Goal: Communication & Community: Share content

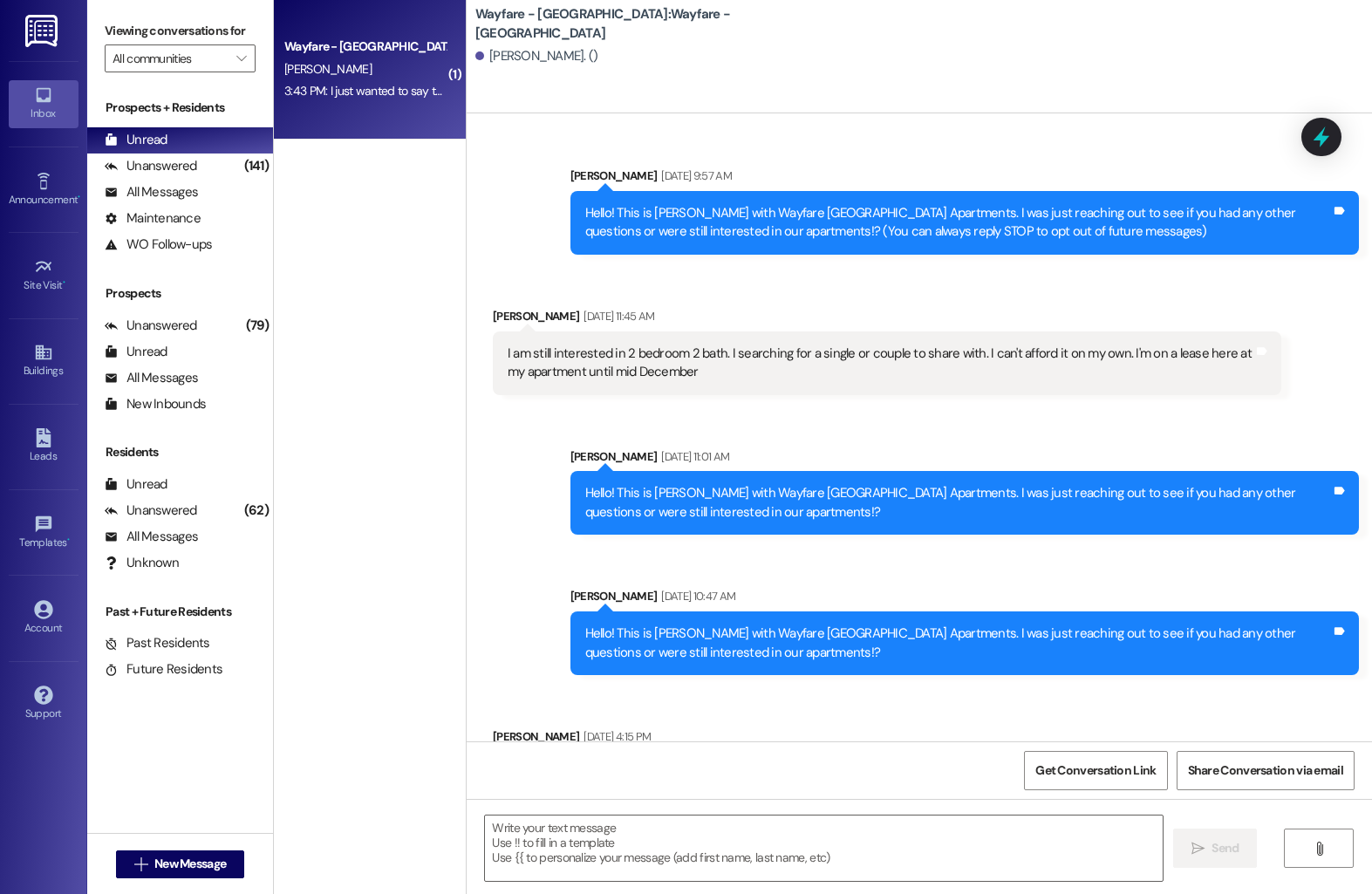
scroll to position [3247, 0]
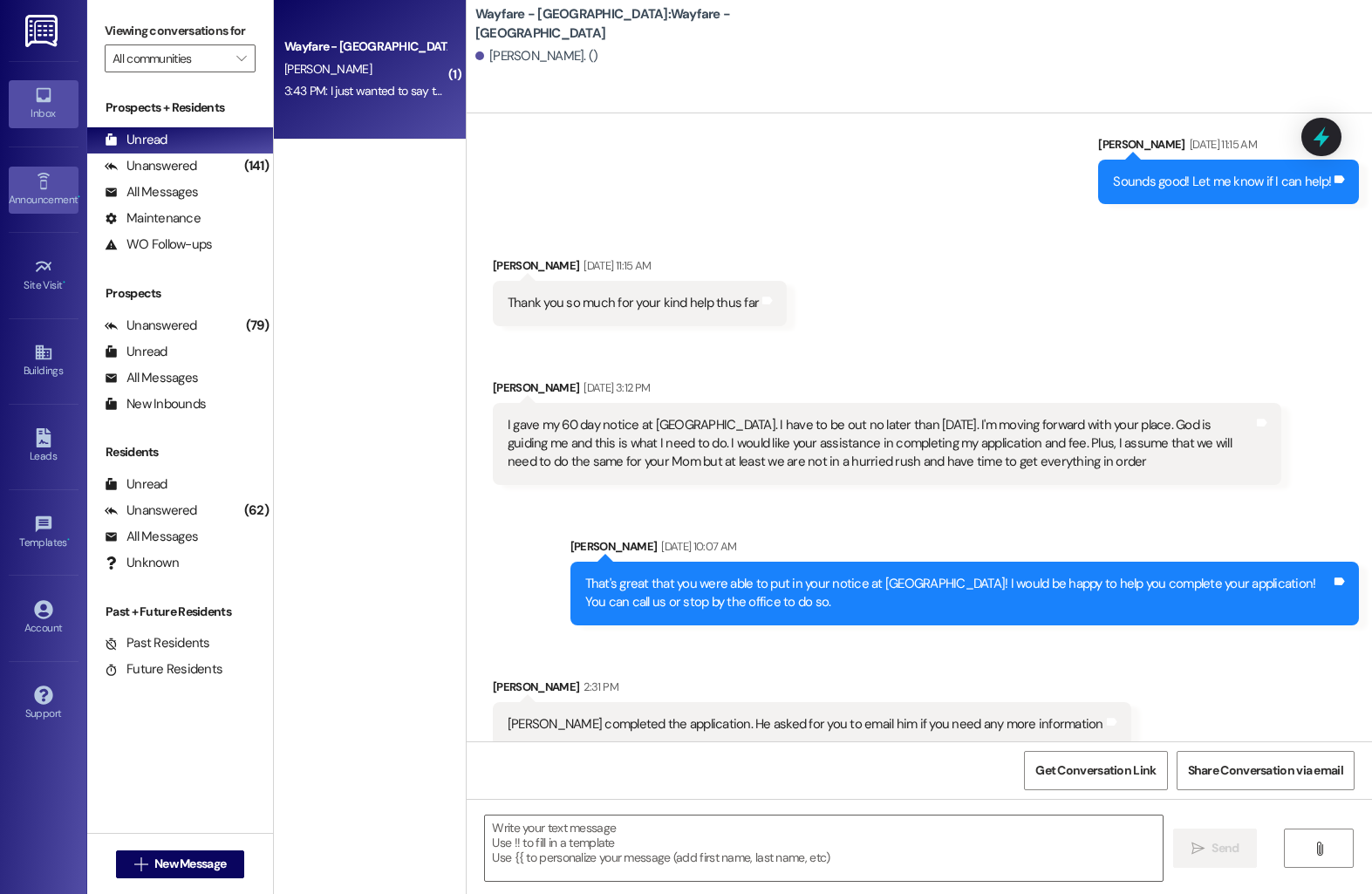
click at [41, 197] on div "Announcement •" at bounding box center [43, 199] width 87 height 18
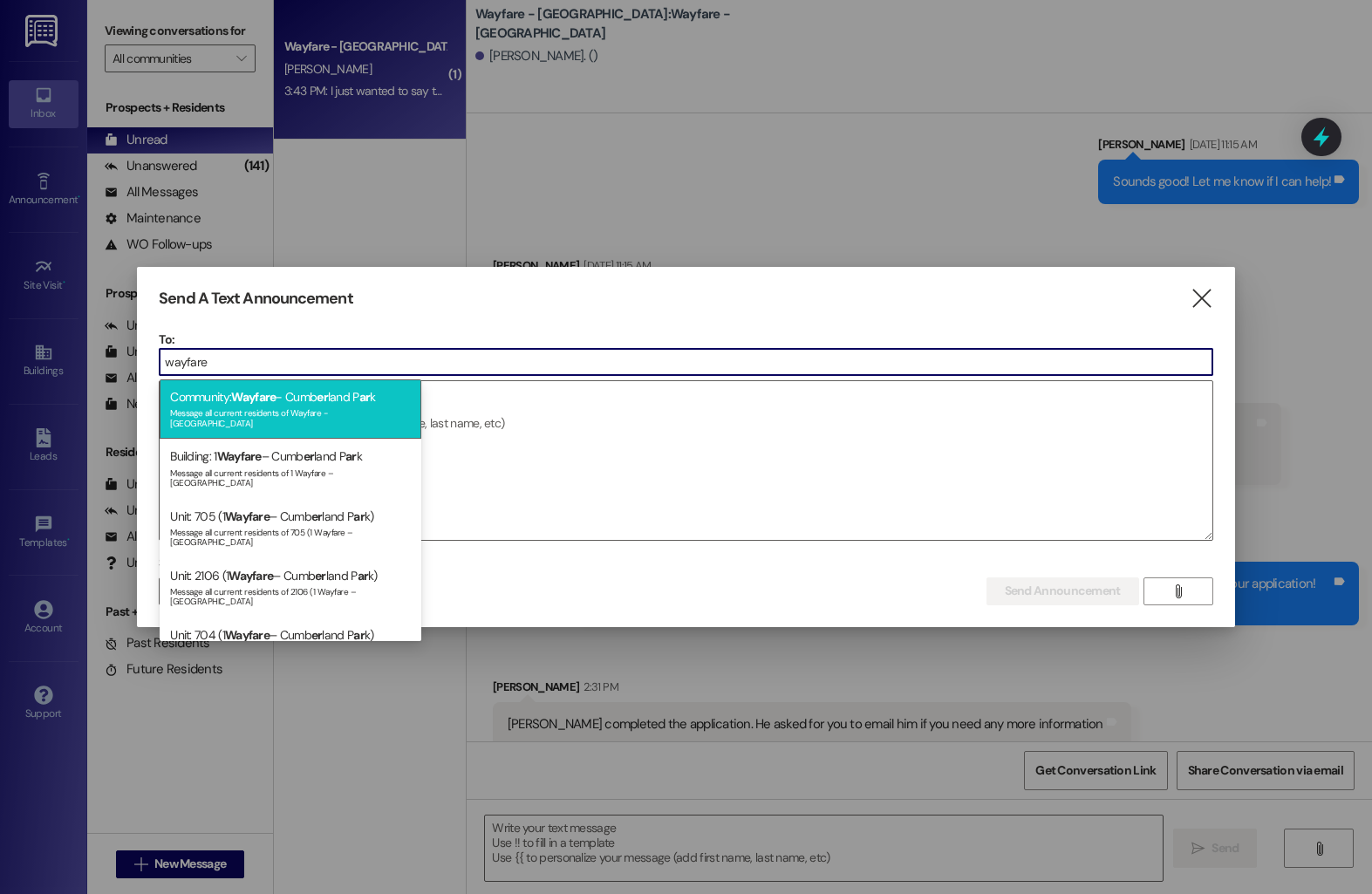
type input "wayfare"
click at [215, 403] on div "Community: Wayfare - Cumb er land P ar k Message all current residents of Wayfa…" at bounding box center [291, 409] width 262 height 60
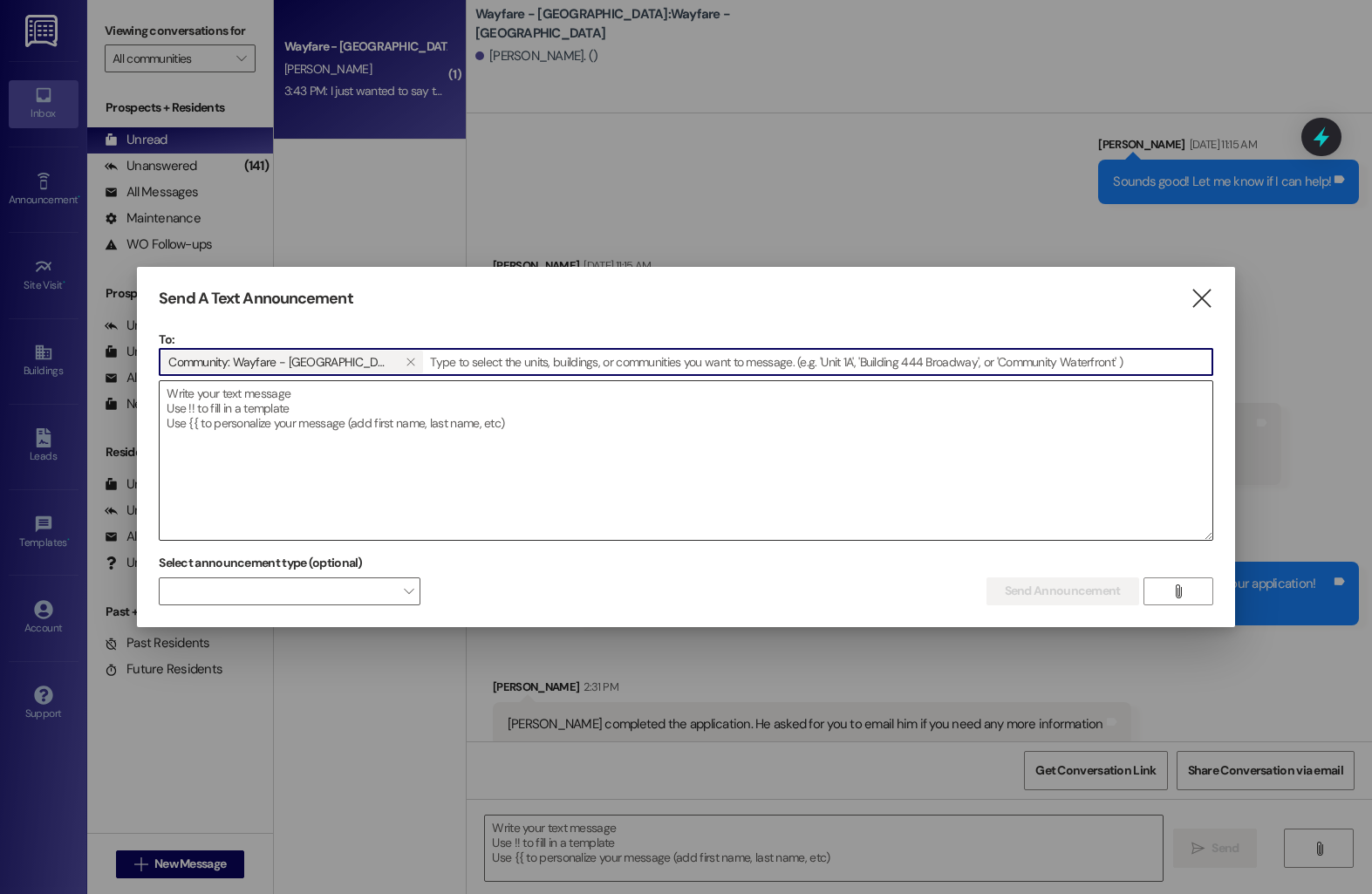
click at [238, 409] on textarea at bounding box center [686, 460] width 1052 height 159
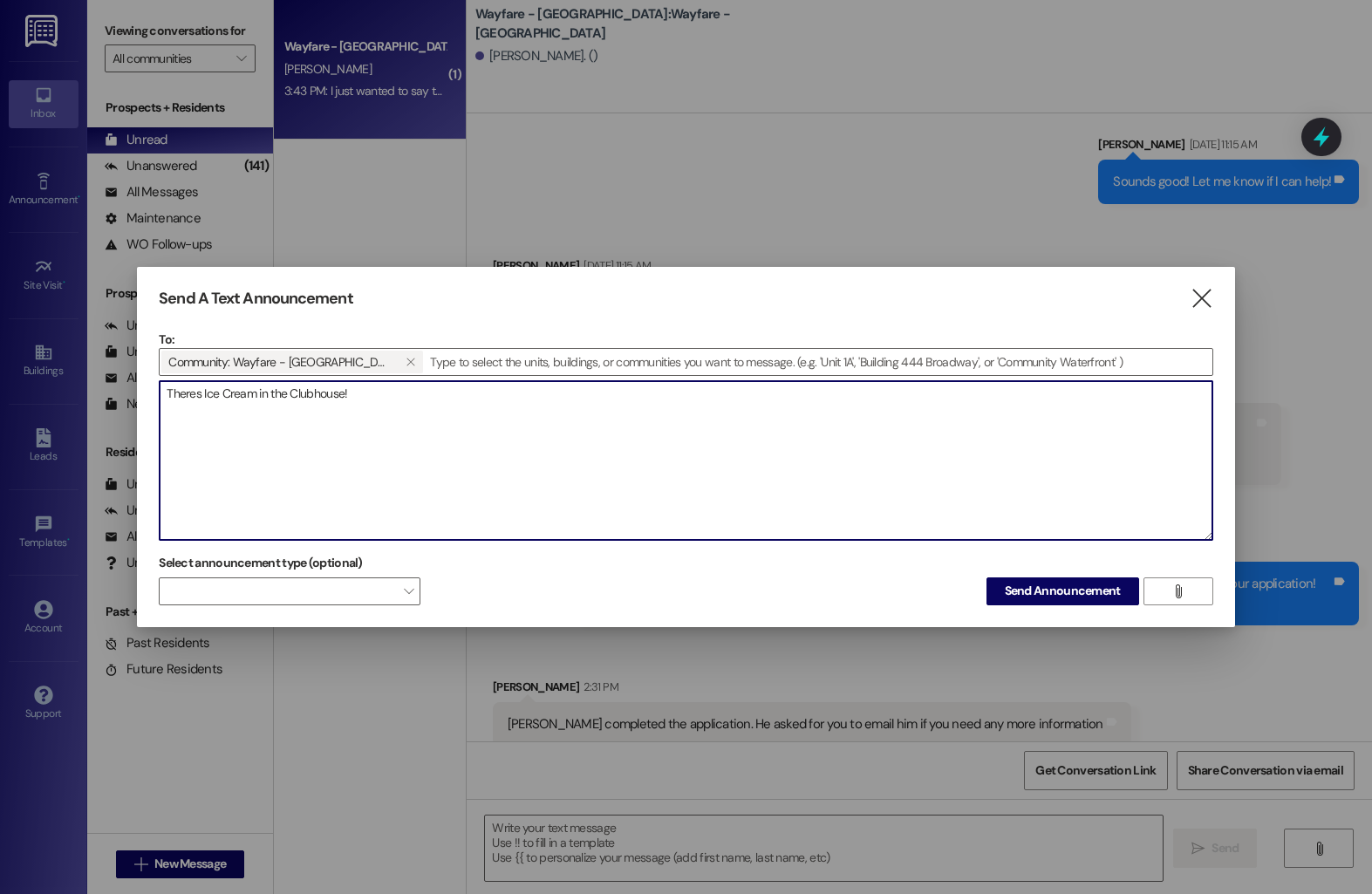
click at [196, 395] on textarea "Theres Ice Cream in the Clubhouse!" at bounding box center [686, 460] width 1052 height 159
click at [361, 404] on textarea "There's Ice Cream in the Clubhouse!" at bounding box center [686, 460] width 1052 height 159
type textarea "There's Ice Cream in the Clubhouse!"
click at [1054, 591] on span "Send Announcement" at bounding box center [1063, 590] width 116 height 18
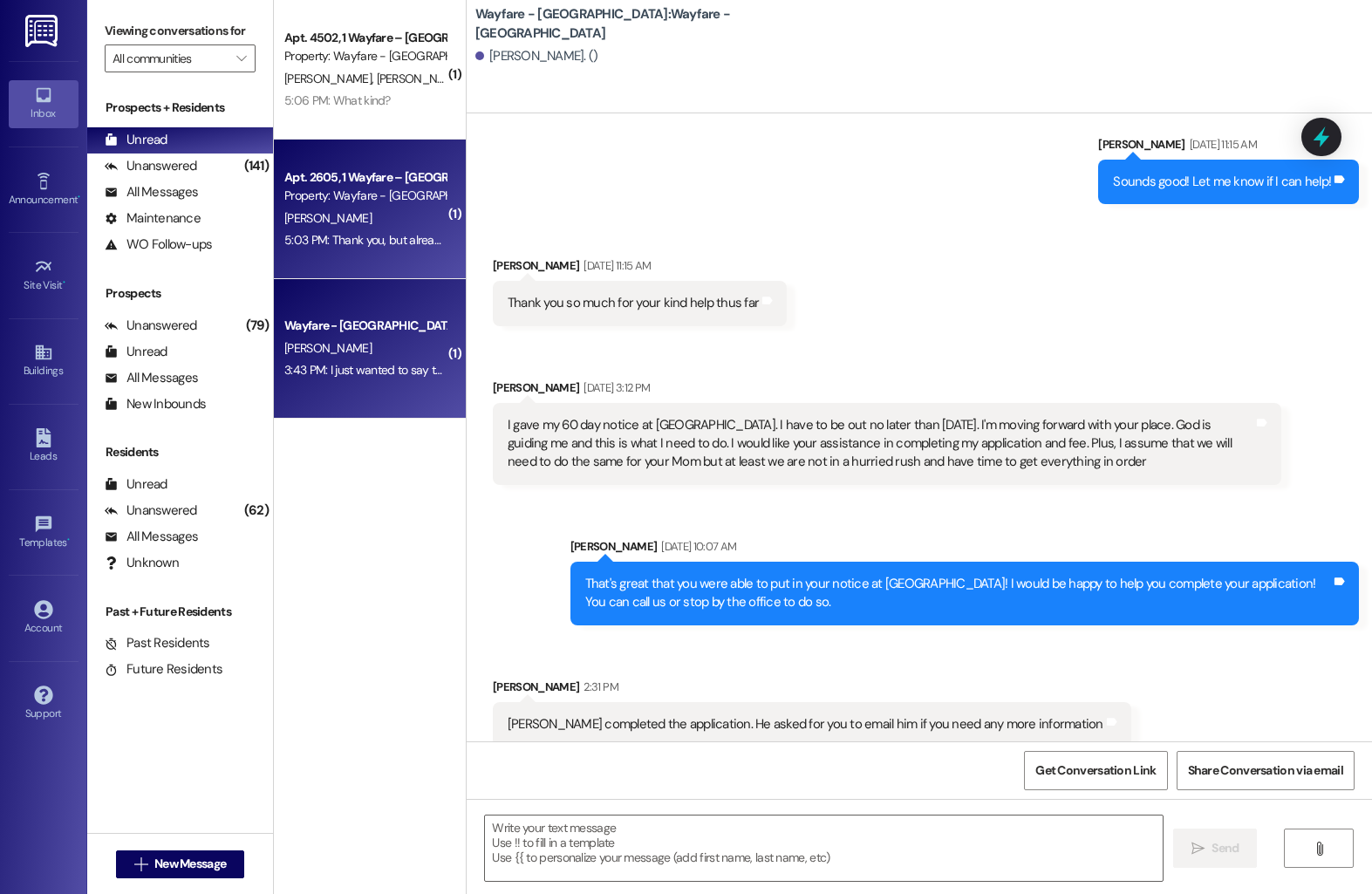
click at [372, 230] on div "5:03 PM: Thank you, but already have other plans. 5:03 PM: Thank you, but alrea…" at bounding box center [365, 240] width 165 height 22
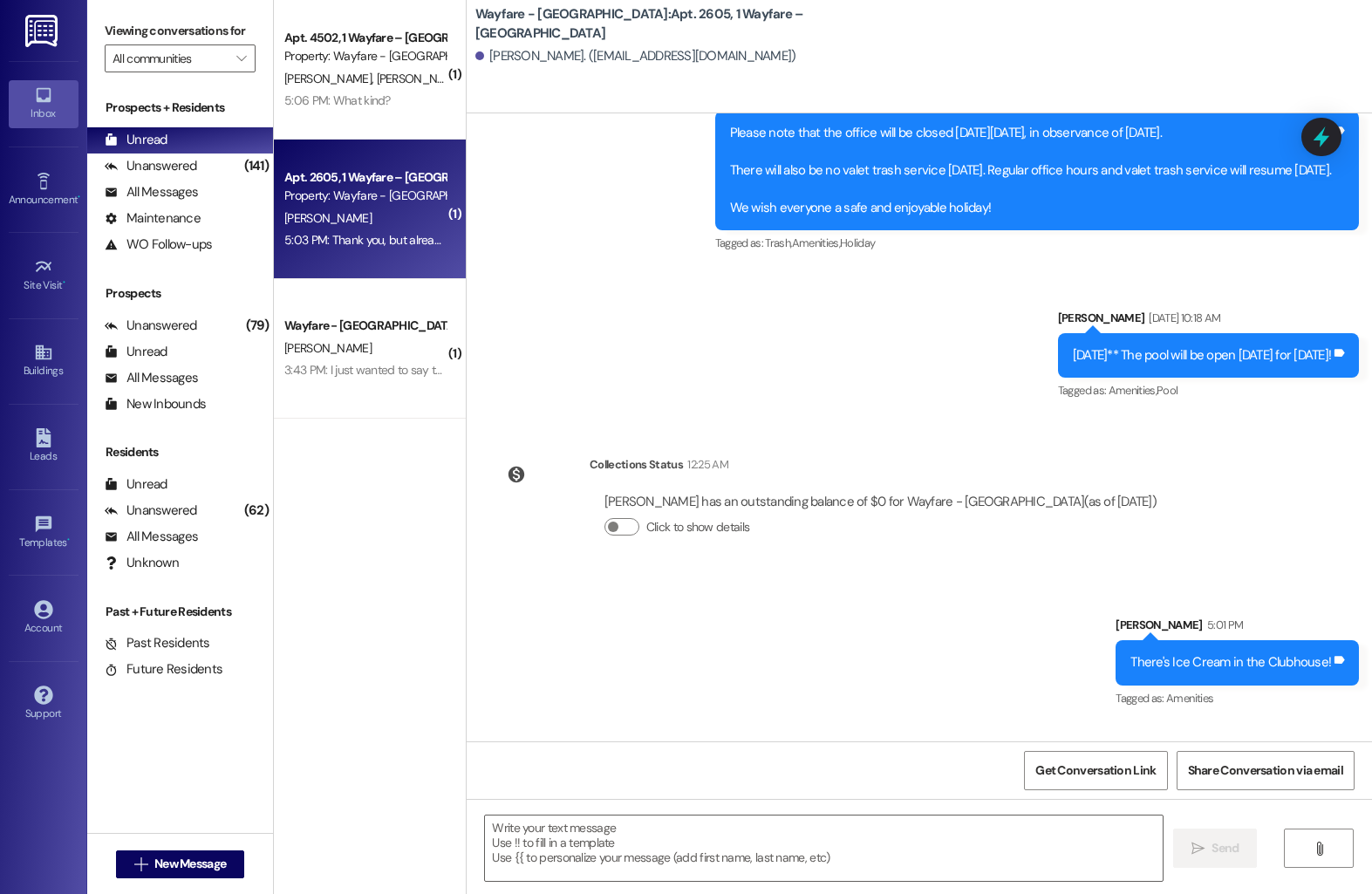
scroll to position [11169, 0]
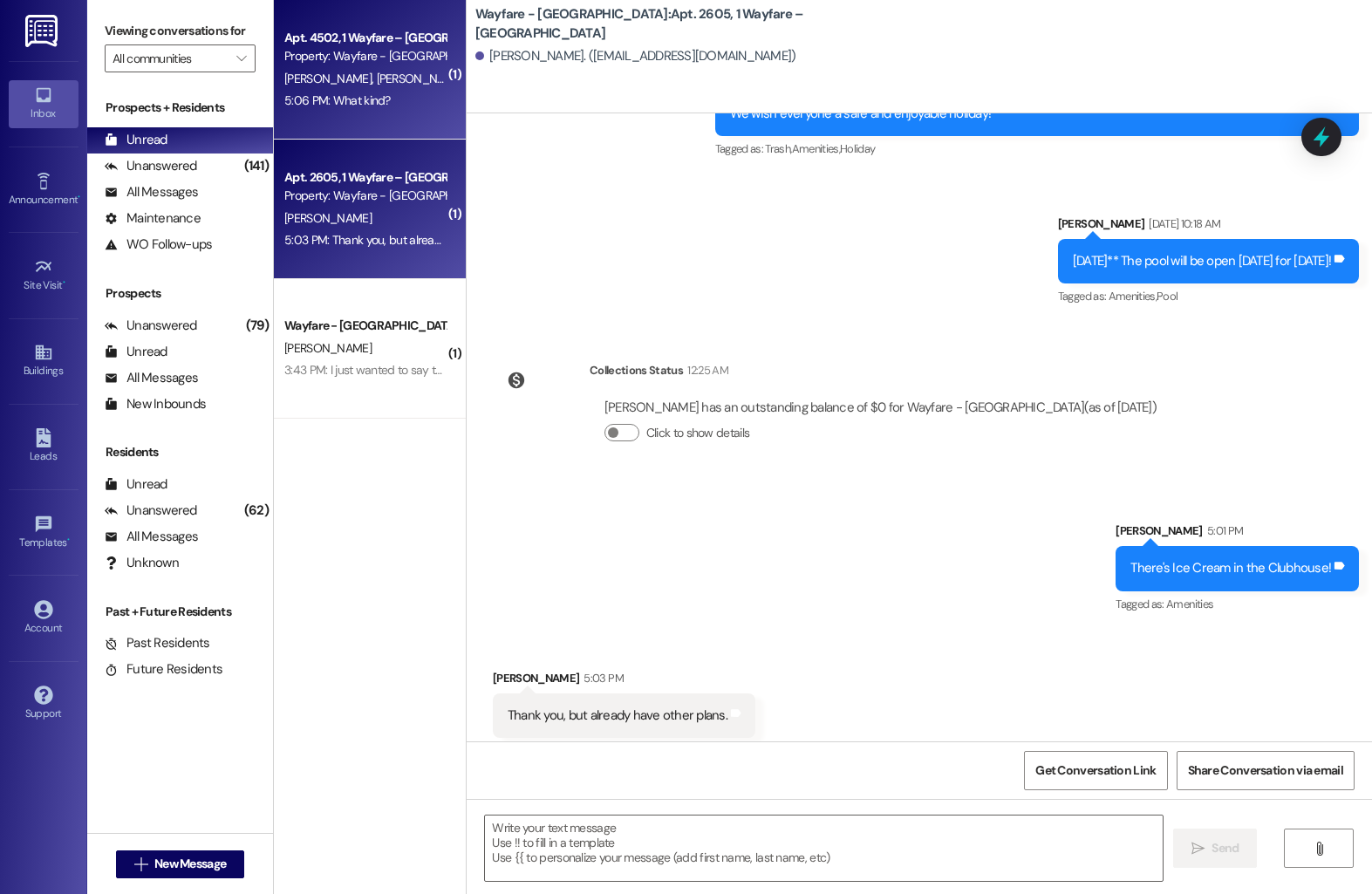
click at [408, 110] on div "5:06 PM: What kind? 5:06 PM: What kind?" at bounding box center [365, 100] width 165 height 22
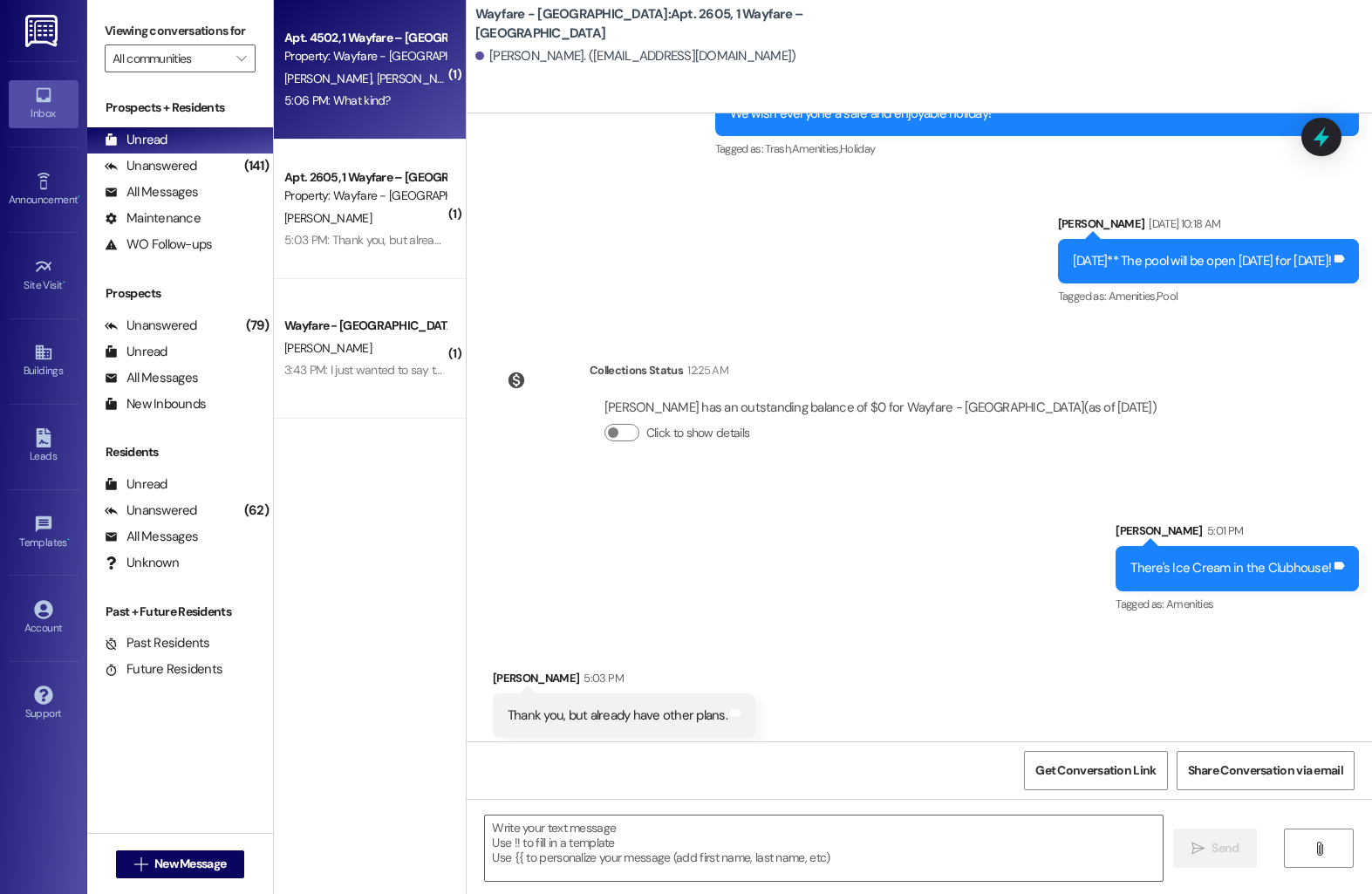
scroll to position [7802, 0]
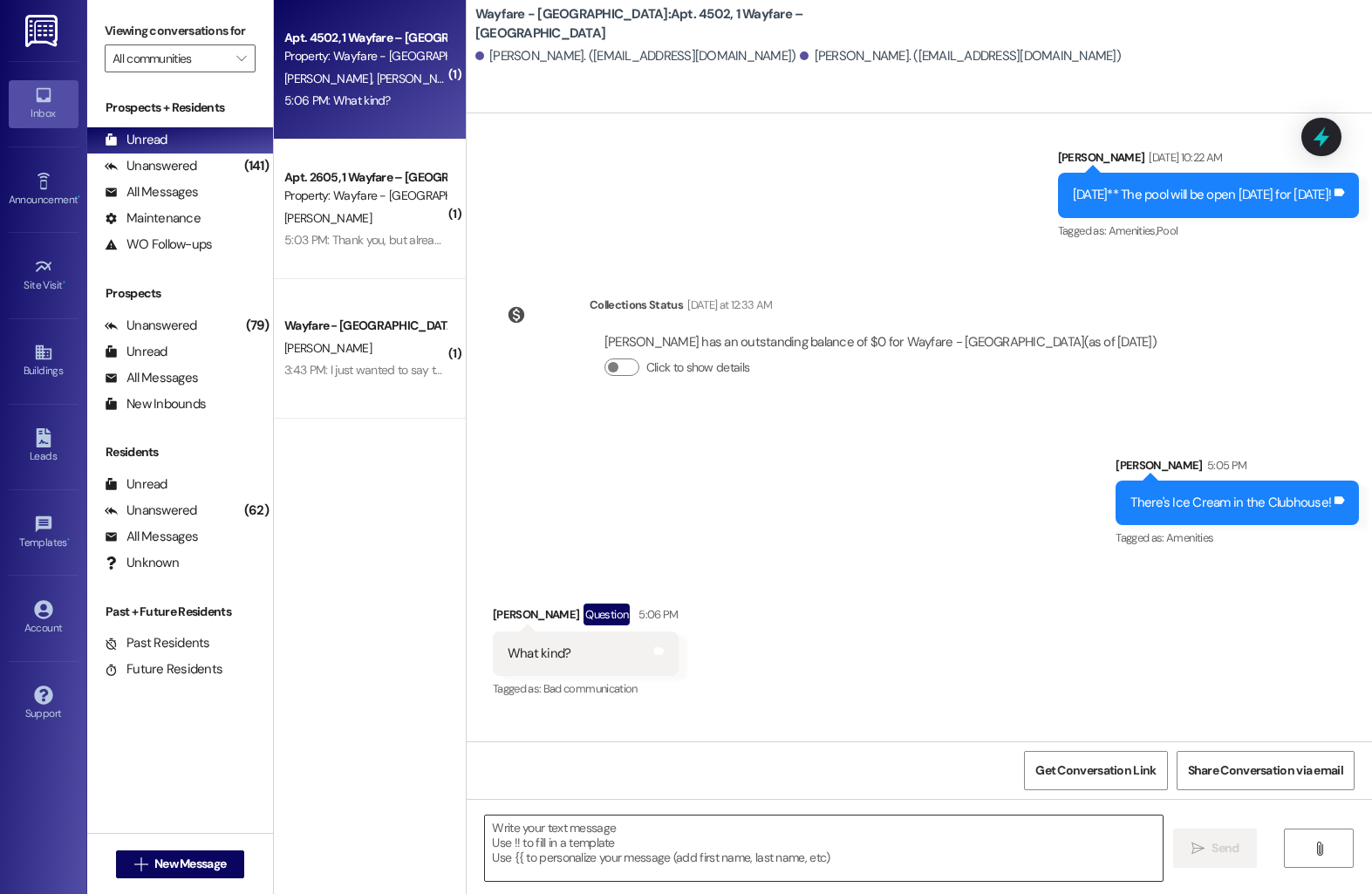
click at [653, 847] on textarea at bounding box center [824, 848] width 678 height 65
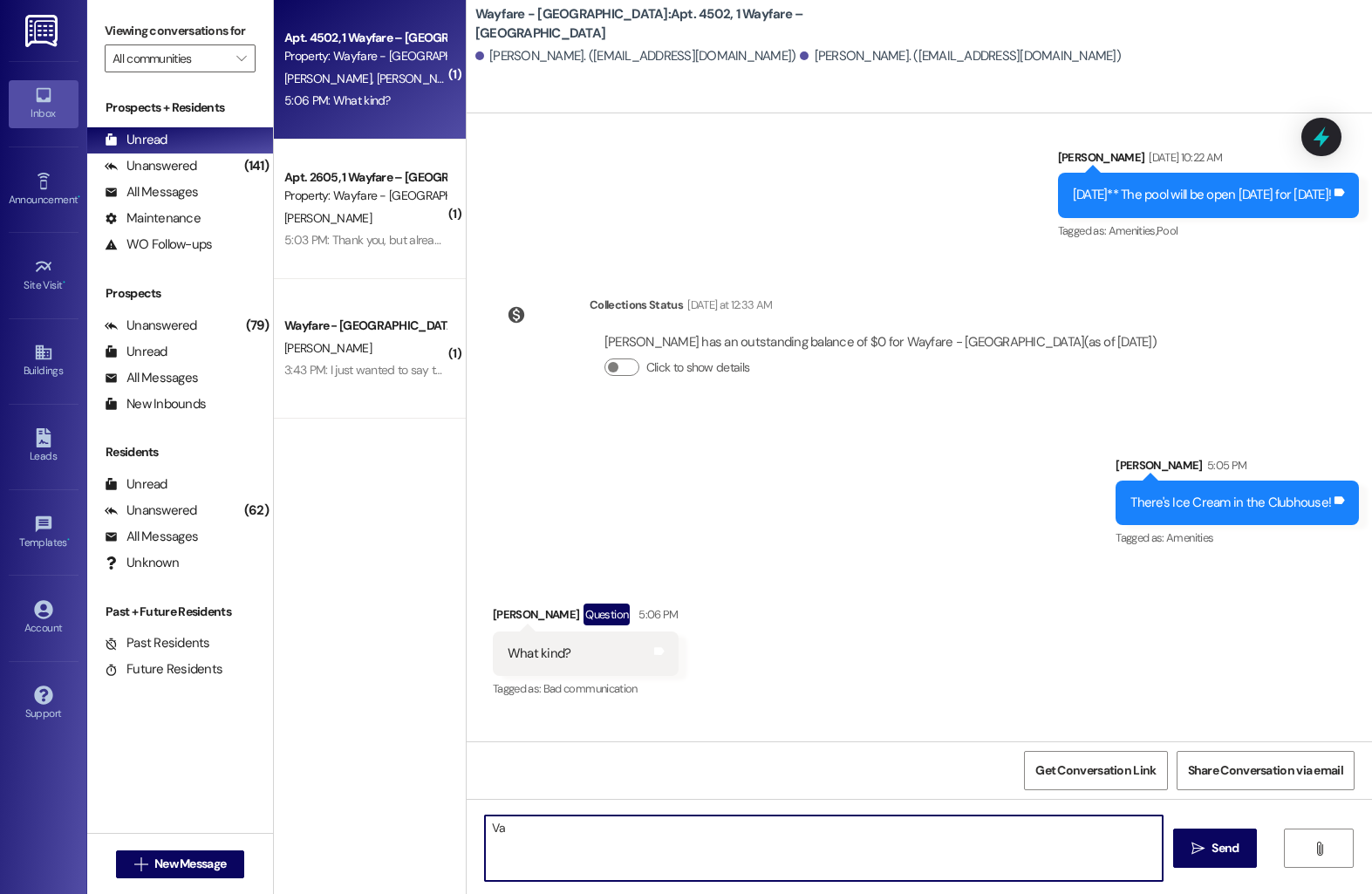
type textarea "V"
